Goal: Register for event/course

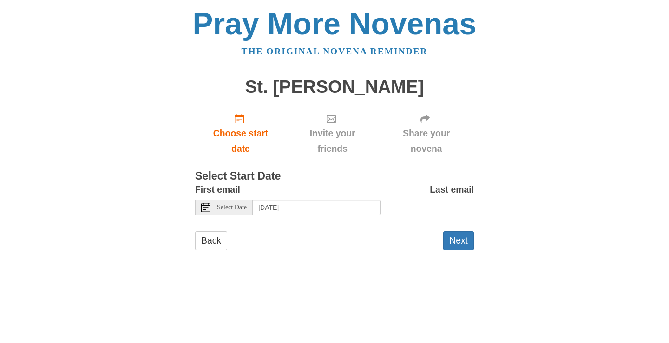
click at [232, 210] on span "Select Date" at bounding box center [232, 207] width 30 height 7
click at [315, 208] on input "Friday, October 3rd, 2025" at bounding box center [317, 208] width 128 height 16
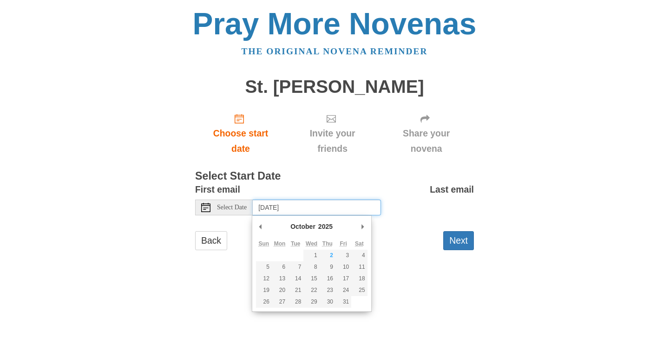
click at [315, 208] on input "Friday, October 3rd, 2025" at bounding box center [317, 208] width 128 height 16
type input "Sunday, October 5th"
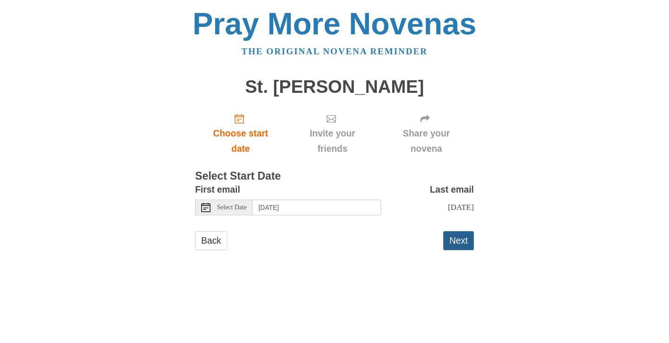
click at [456, 245] on button "Next" at bounding box center [458, 240] width 31 height 19
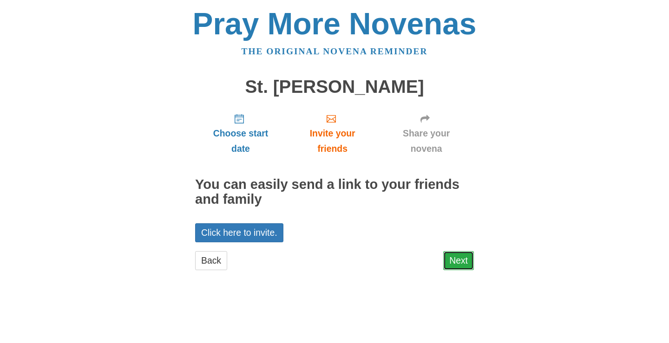
click at [449, 261] on link "Next" at bounding box center [458, 260] width 31 height 19
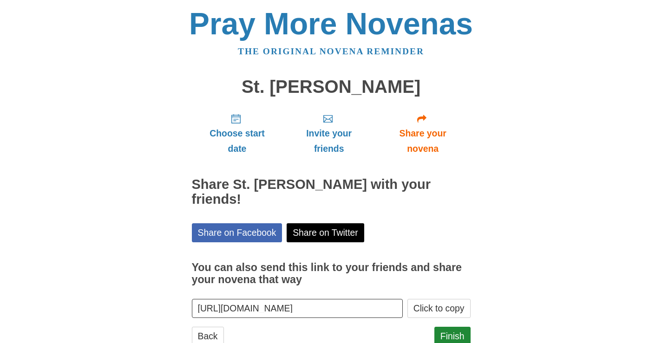
scroll to position [15, 0]
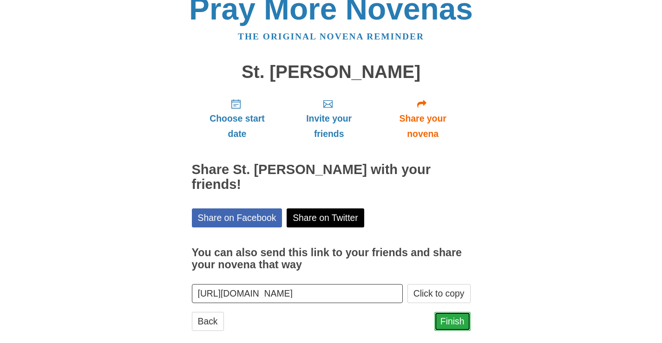
click at [453, 312] on link "Finish" at bounding box center [452, 321] width 36 height 19
